Goal: Transaction & Acquisition: Purchase product/service

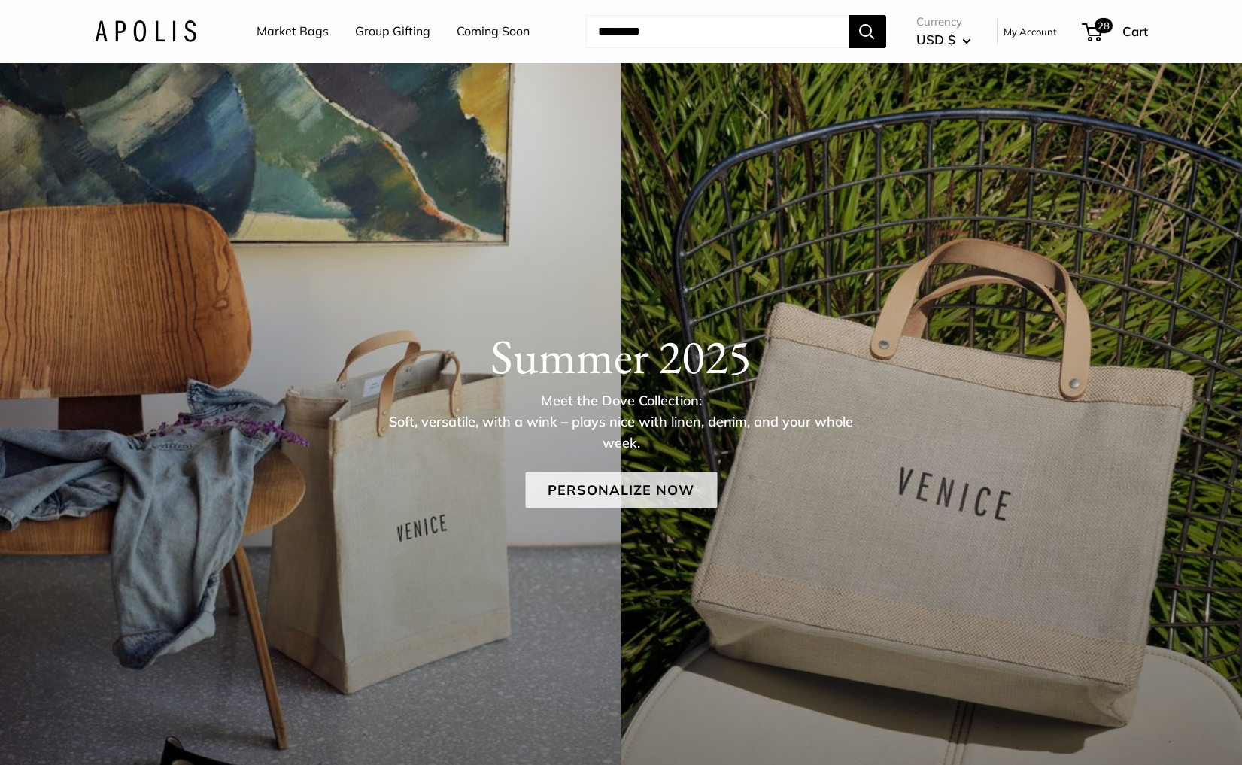
click at [694, 493] on link "Personalize Now" at bounding box center [621, 490] width 192 height 36
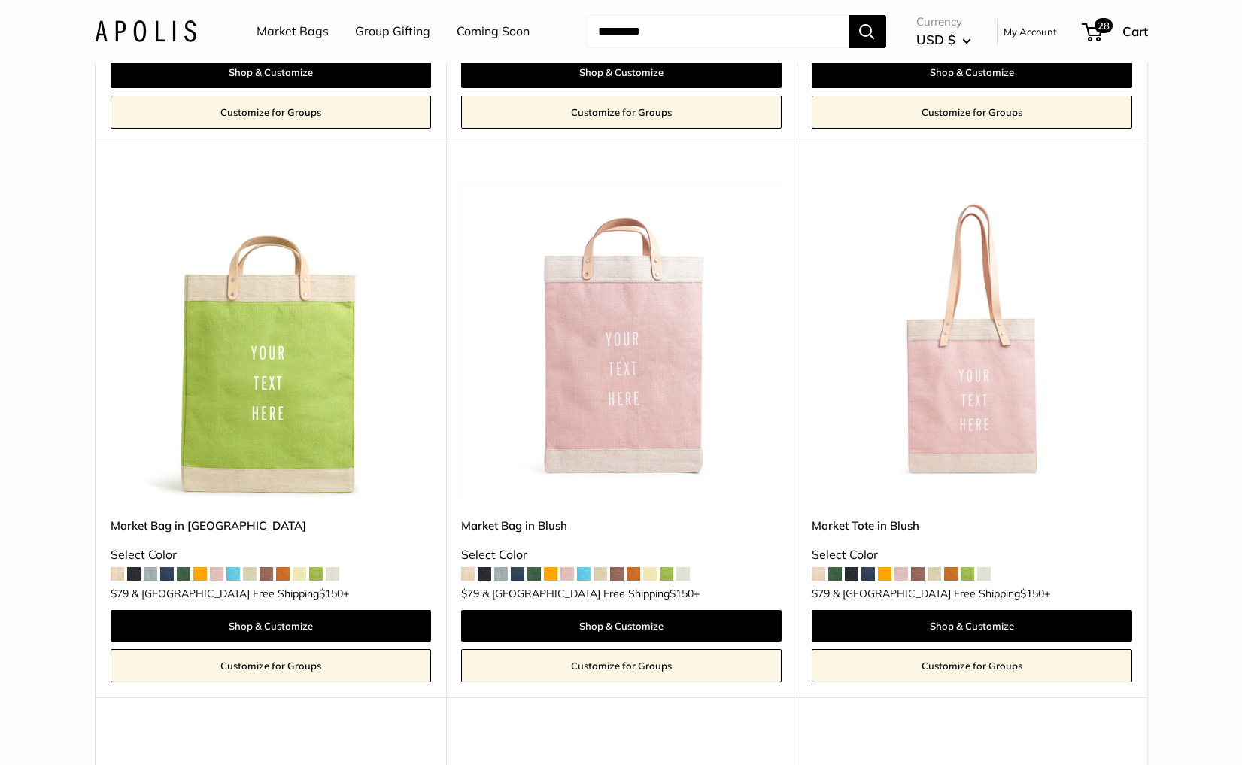
scroll to position [2736, 0]
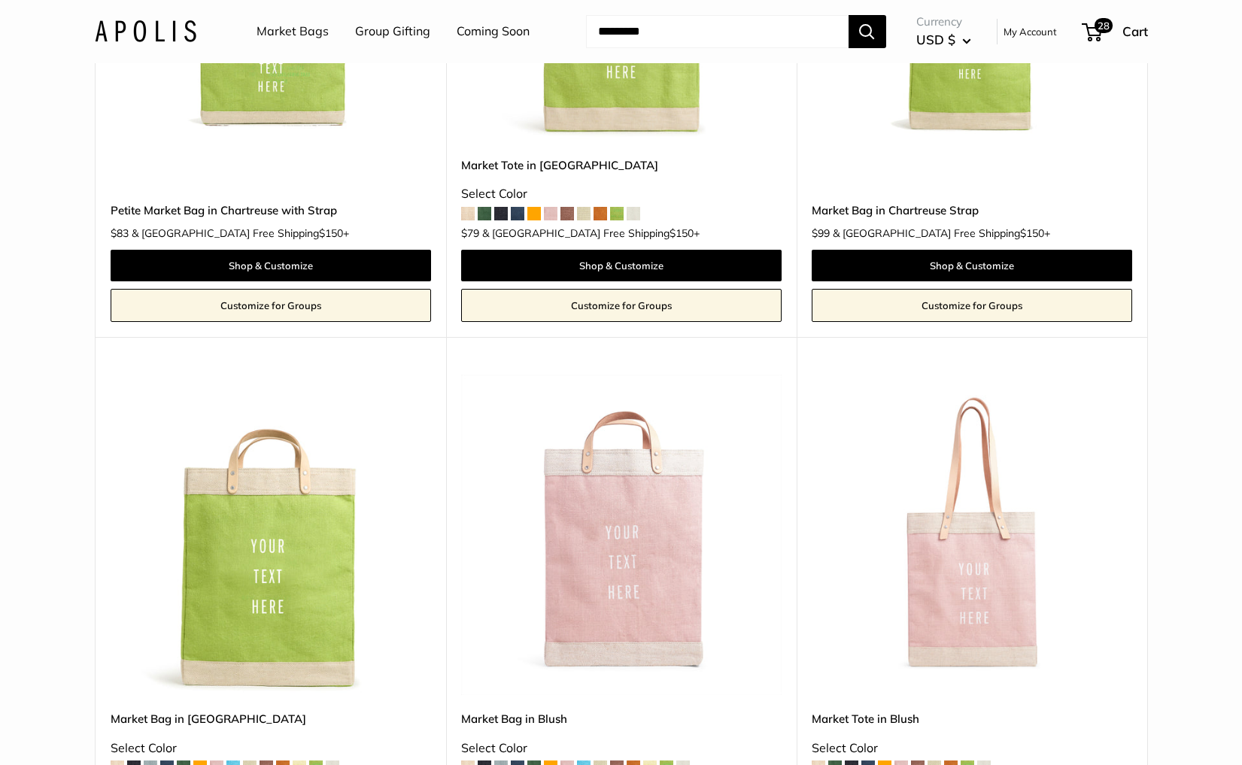
click at [128, 26] on img at bounding box center [146, 31] width 102 height 22
